Goal: Check status: Check status

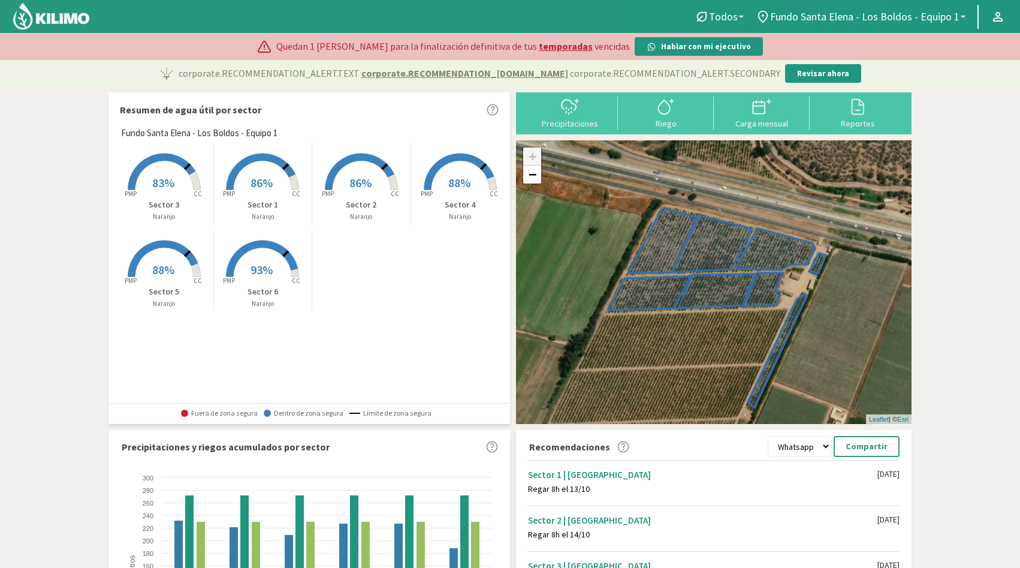
click at [169, 180] on span "83%" at bounding box center [163, 182] width 22 height 15
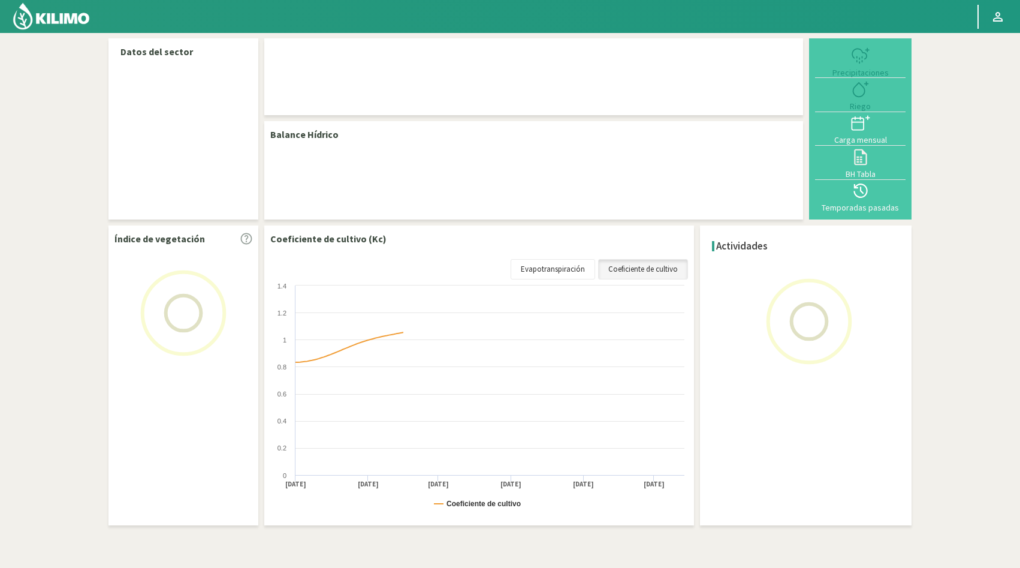
select select "7: Object"
select select "2: Object"
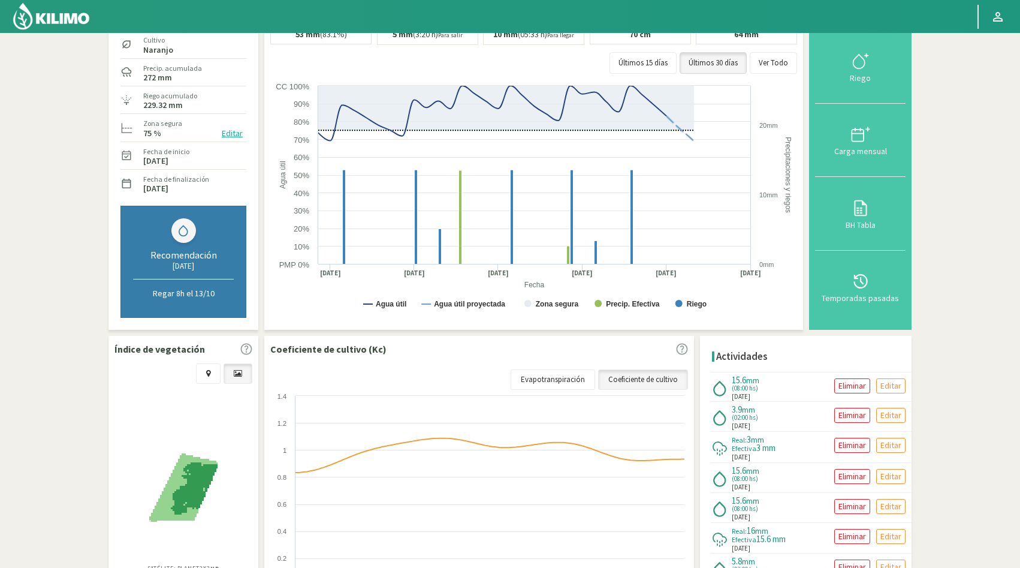
scroll to position [108, 0]
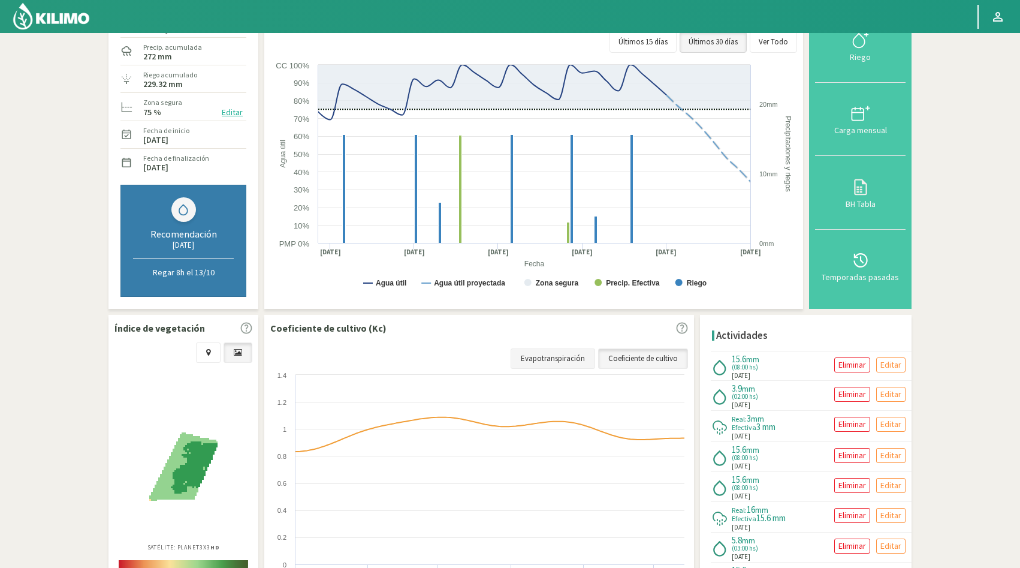
click at [566, 359] on link "Evapotranspiración" at bounding box center [553, 358] width 84 height 20
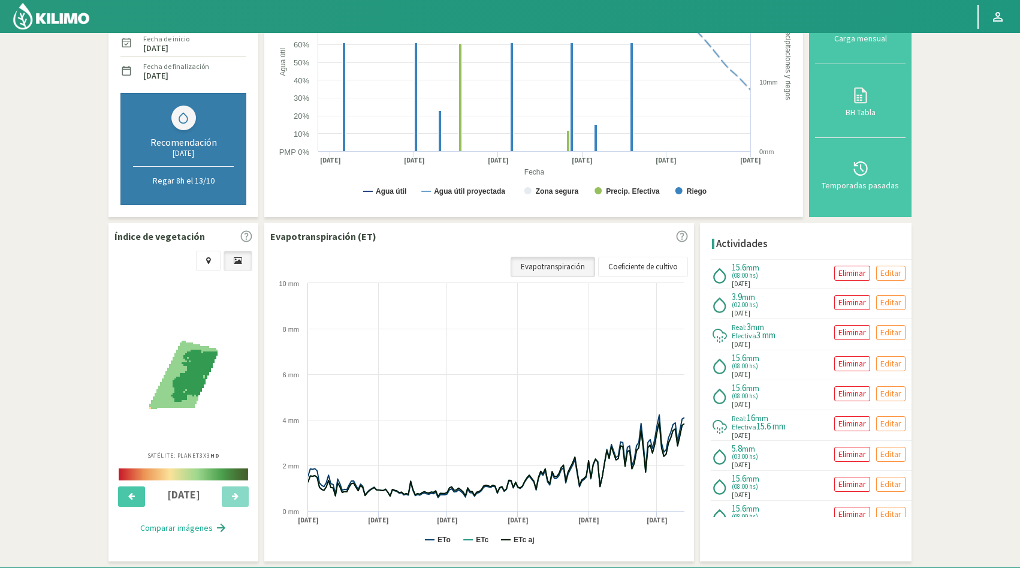
scroll to position [236, 0]
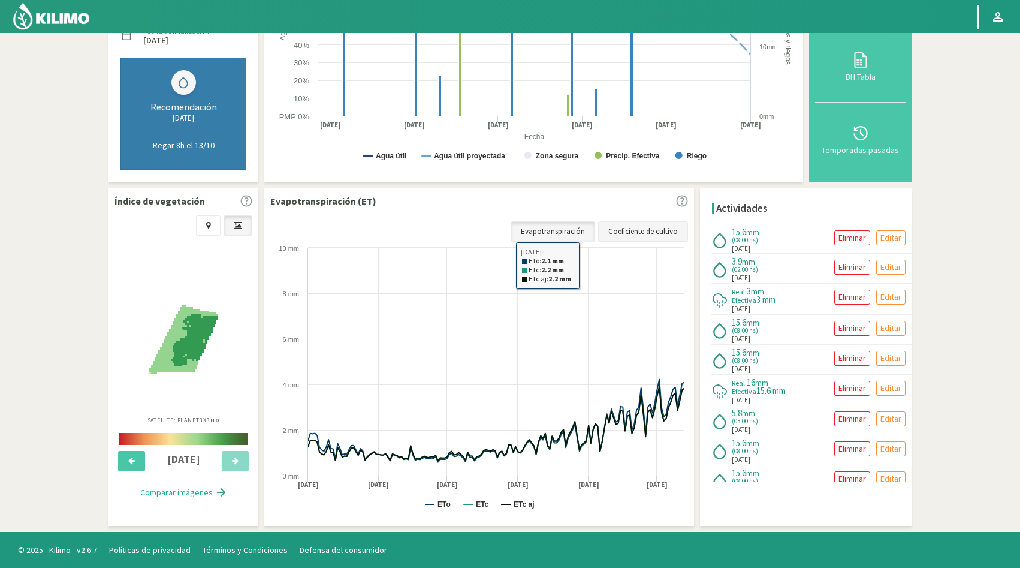
click at [630, 231] on link "Coeficiente de cultivo" at bounding box center [643, 231] width 90 height 20
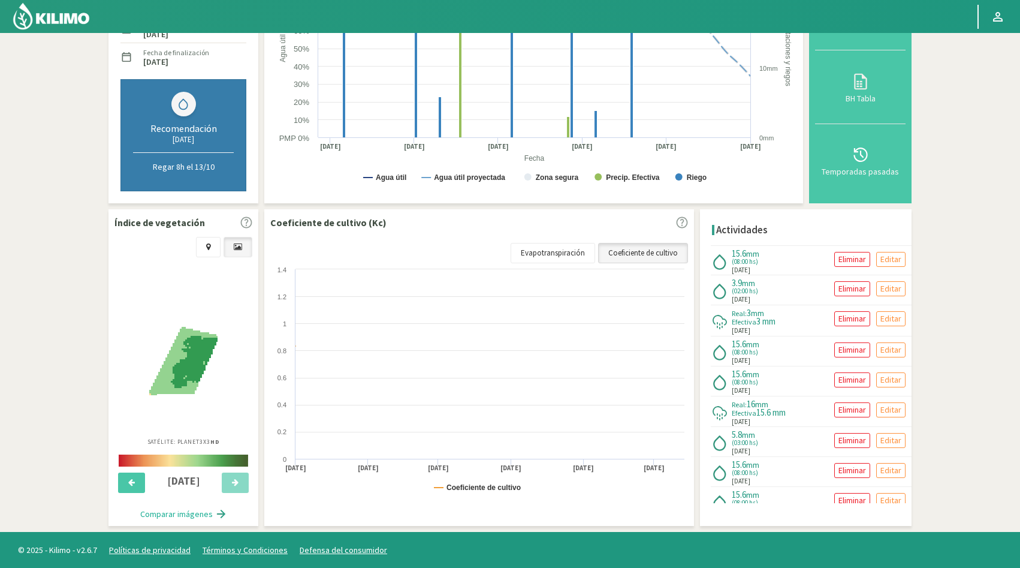
scroll to position [214, 0]
